Goal: Information Seeking & Learning: Learn about a topic

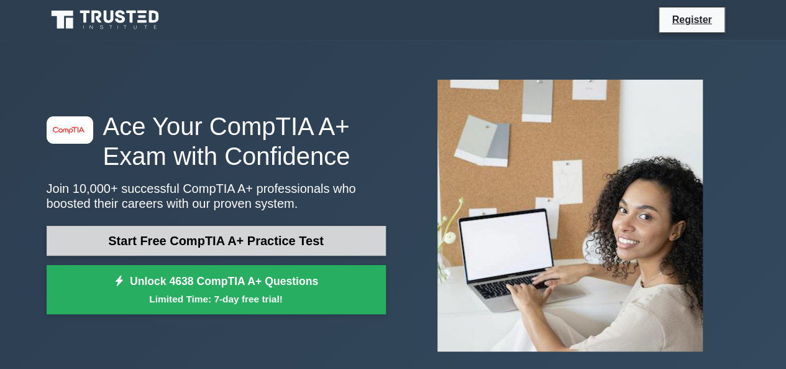
click at [183, 239] on link "Start Free CompTIA A+ Practice Test" at bounding box center [216, 241] width 339 height 30
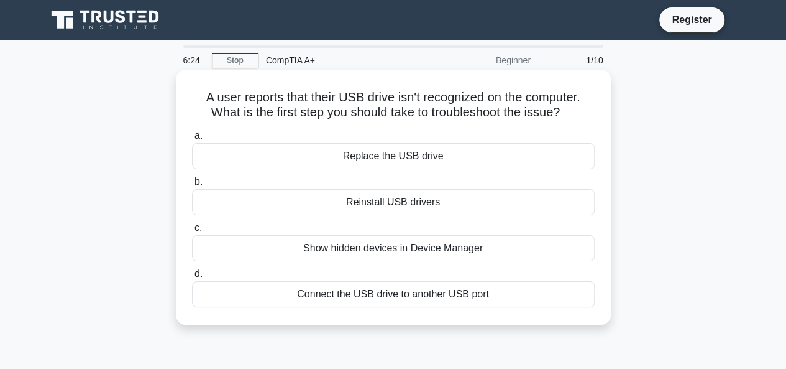
click at [412, 297] on div "Connect the USB drive to another USB port" at bounding box center [393, 294] width 403 height 26
click at [192, 278] on input "d. Connect the USB drive to another USB port" at bounding box center [192, 274] width 0 height 8
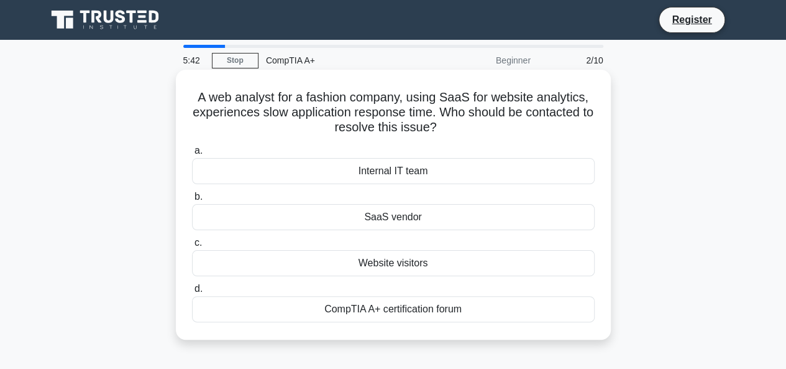
click at [402, 178] on div "Internal IT team" at bounding box center [393, 171] width 403 height 26
click at [192, 155] on input "a. Internal IT team" at bounding box center [192, 151] width 0 height 8
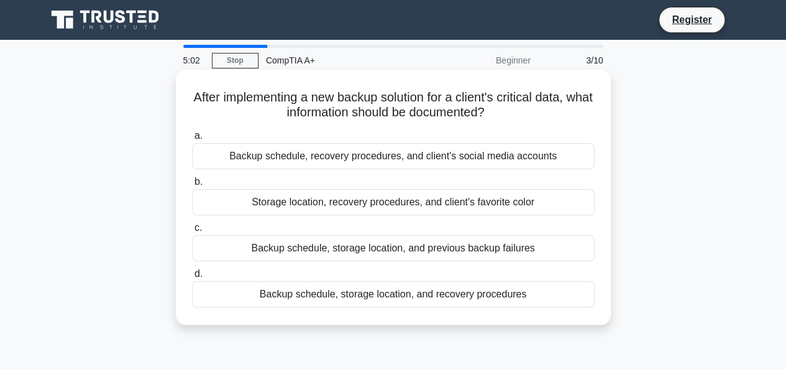
click at [382, 295] on div "Backup schedule, storage location, and recovery procedures" at bounding box center [393, 294] width 403 height 26
click at [192, 278] on input "d. Backup schedule, storage location, and recovery procedures" at bounding box center [192, 274] width 0 height 8
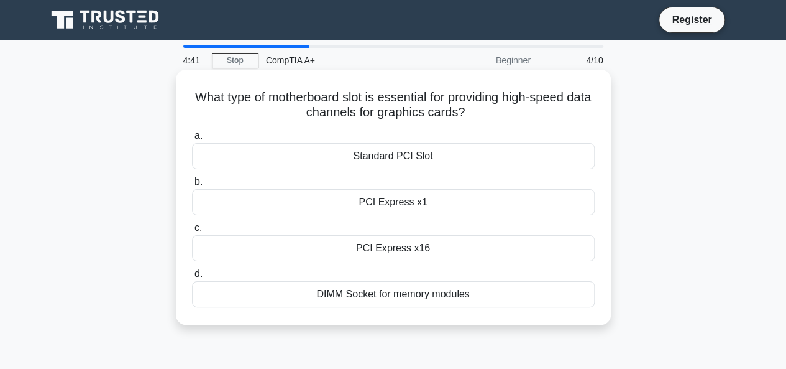
click at [418, 248] on div "PCI Express x16" at bounding box center [393, 248] width 403 height 26
click at [192, 232] on input "c. PCI Express x16" at bounding box center [192, 228] width 0 height 8
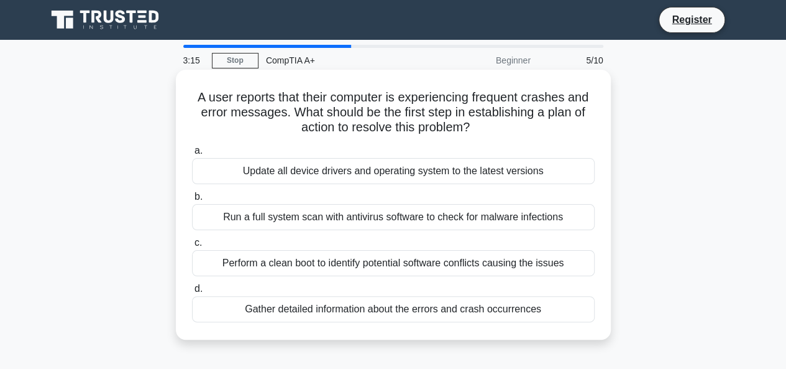
click at [353, 213] on div "Run a full system scan with antivirus software to check for malware infections" at bounding box center [393, 217] width 403 height 26
click at [192, 201] on input "b. Run a full system scan with antivirus software to check for malware infectio…" at bounding box center [192, 197] width 0 height 8
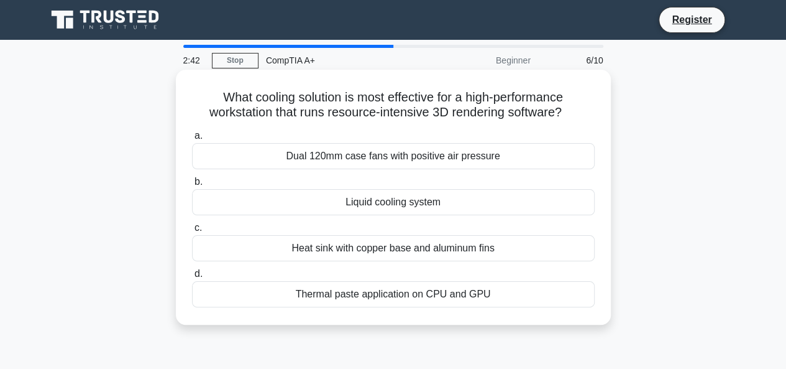
click at [477, 160] on div "Dual 120mm case fans with positive air pressure" at bounding box center [393, 156] width 403 height 26
click at [192, 140] on input "a. Dual 120mm case fans with positive air pressure" at bounding box center [192, 136] width 0 height 8
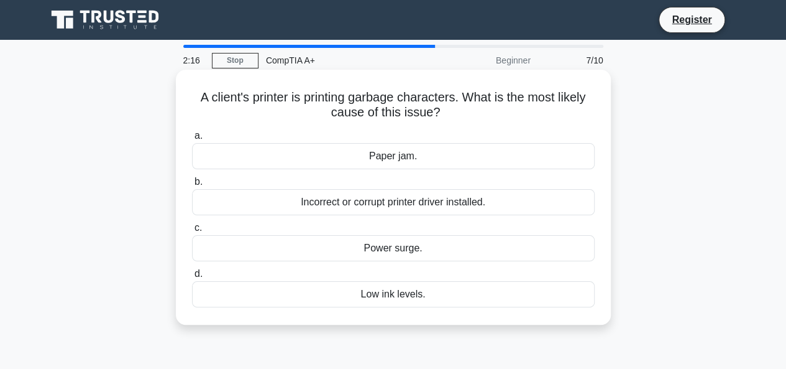
click at [458, 206] on div "Incorrect or corrupt printer driver installed." at bounding box center [393, 202] width 403 height 26
click at [192, 186] on input "b. Incorrect or corrupt printer driver installed." at bounding box center [192, 182] width 0 height 8
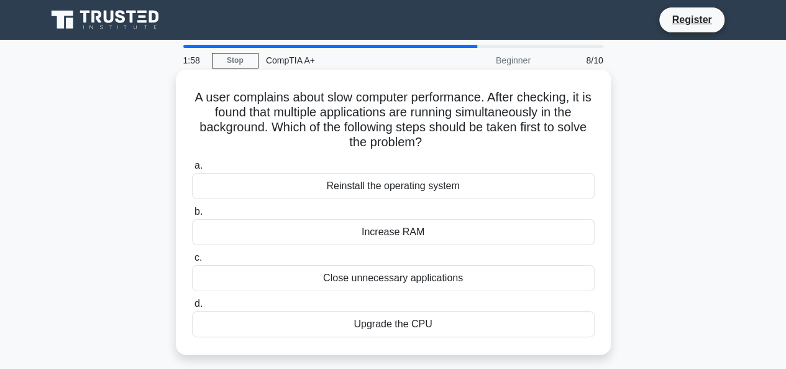
click at [421, 237] on div "Increase RAM" at bounding box center [393, 232] width 403 height 26
click at [192, 216] on input "b. Increase RAM" at bounding box center [192, 212] width 0 height 8
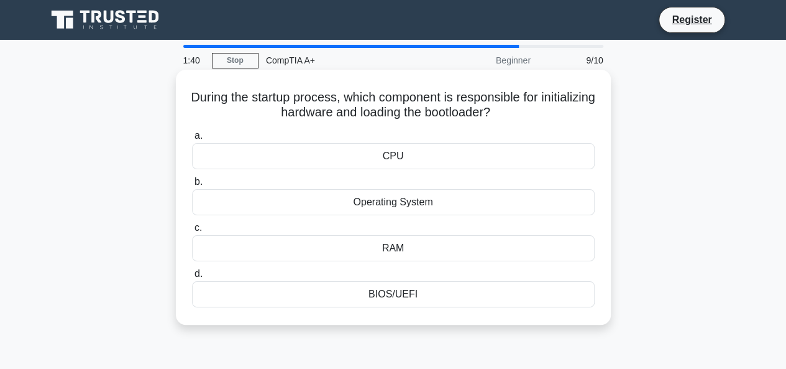
click at [412, 208] on div "Operating System" at bounding box center [393, 202] width 403 height 26
click at [192, 186] on input "b. Operating System" at bounding box center [192, 182] width 0 height 8
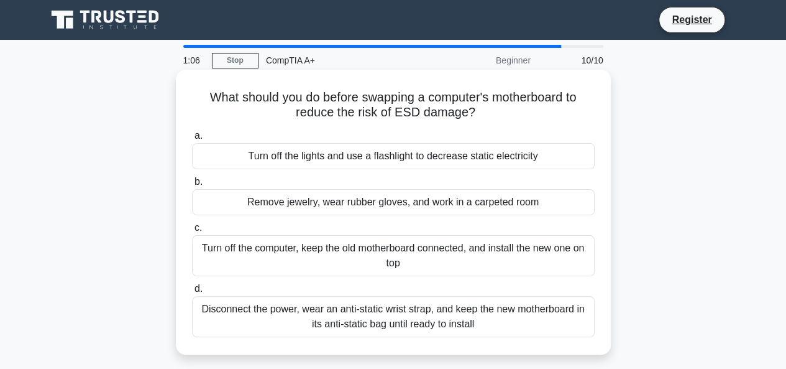
click at [389, 317] on div "Disconnect the power, wear an anti-static wrist strap, and keep the new motherb…" at bounding box center [393, 316] width 403 height 41
click at [192, 293] on input "d. Disconnect the power, wear an anti-static wrist strap, and keep the new moth…" at bounding box center [192, 289] width 0 height 8
